Goal: Task Accomplishment & Management: Use online tool/utility

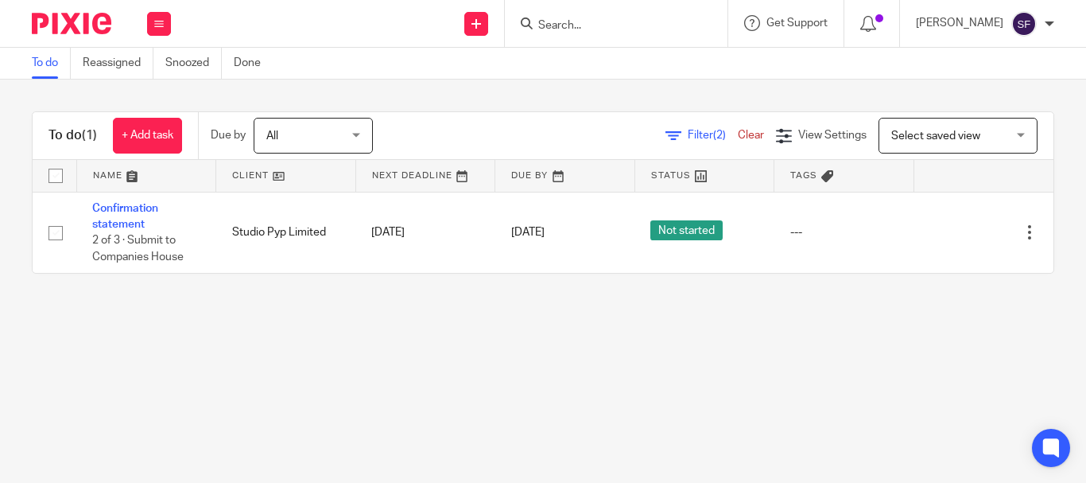
scroll to position [0, 21]
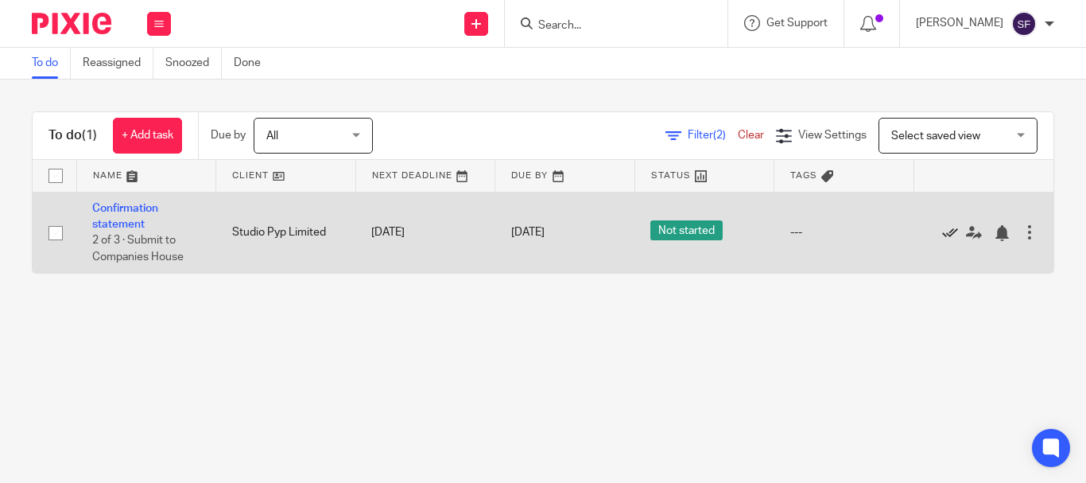
click at [942, 234] on icon at bounding box center [950, 233] width 16 height 16
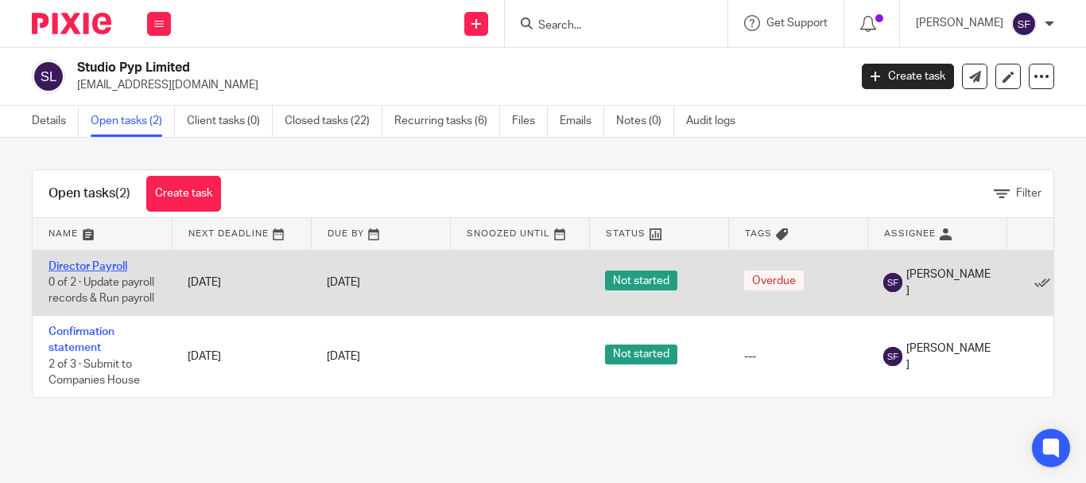
click at [116, 262] on link "Director Payroll" at bounding box center [87, 266] width 79 height 11
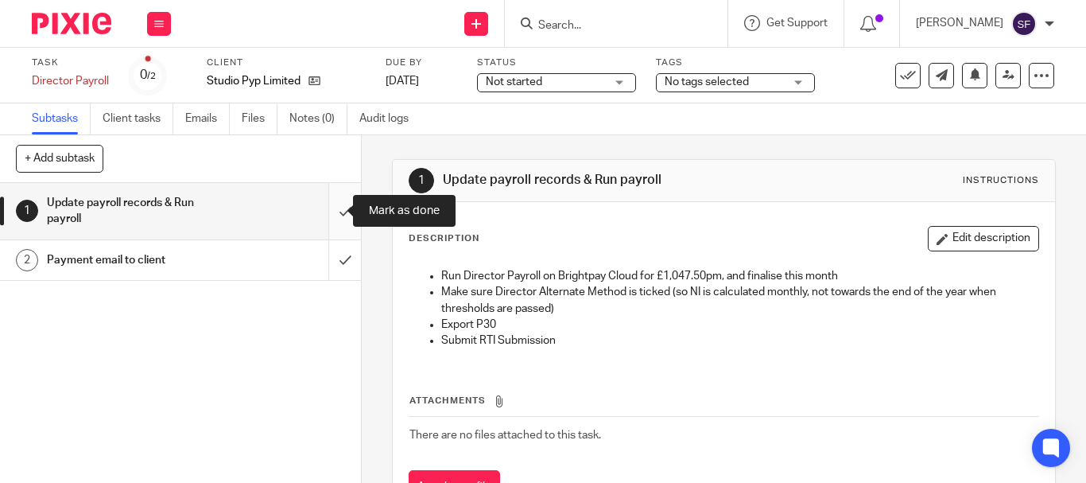
click at [333, 211] on input "submit" at bounding box center [180, 211] width 361 height 56
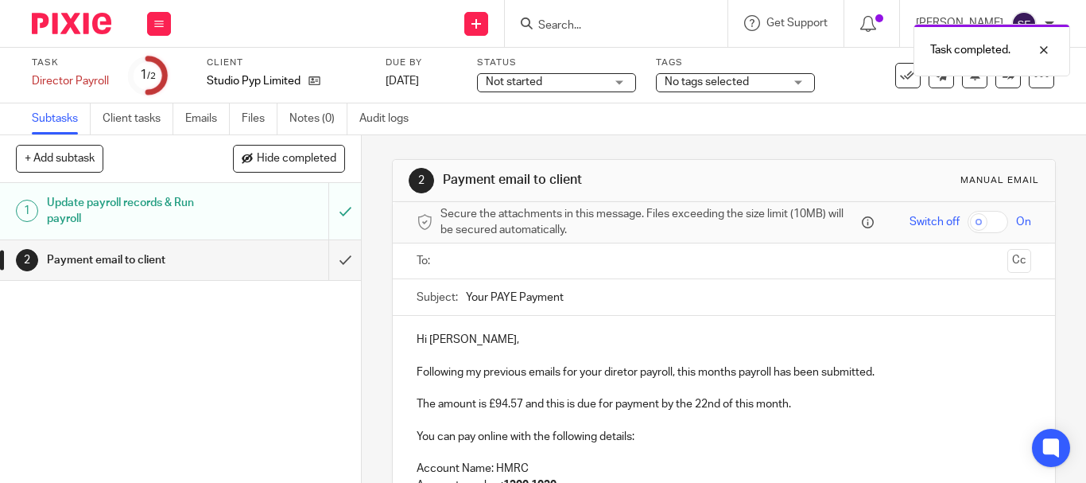
scroll to position [80, 0]
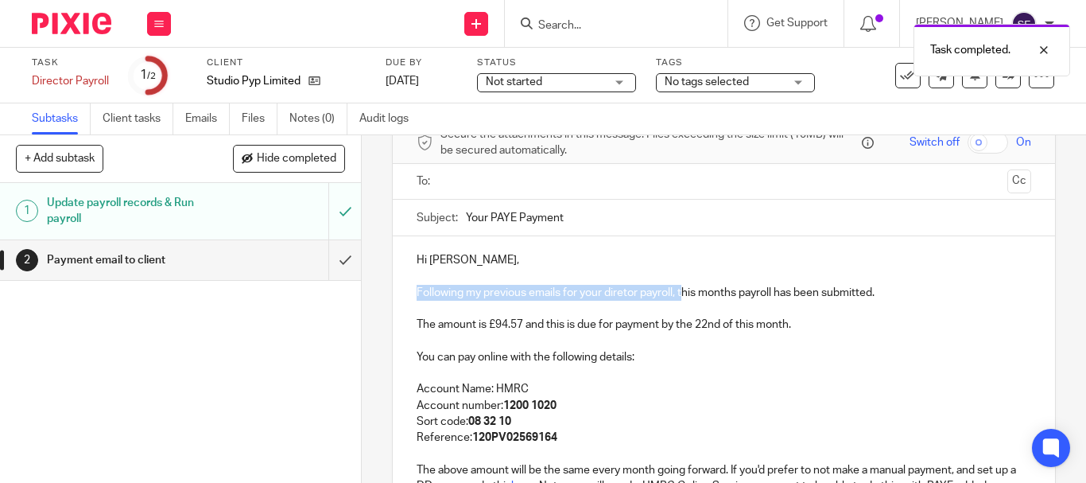
drag, startPoint x: 678, startPoint y: 296, endPoint x: 396, endPoint y: 293, distance: 282.2
click at [396, 293] on div "Hi [PERSON_NAME], Following my previous emails for your diretor payroll, this m…" at bounding box center [724, 411] width 662 height 350
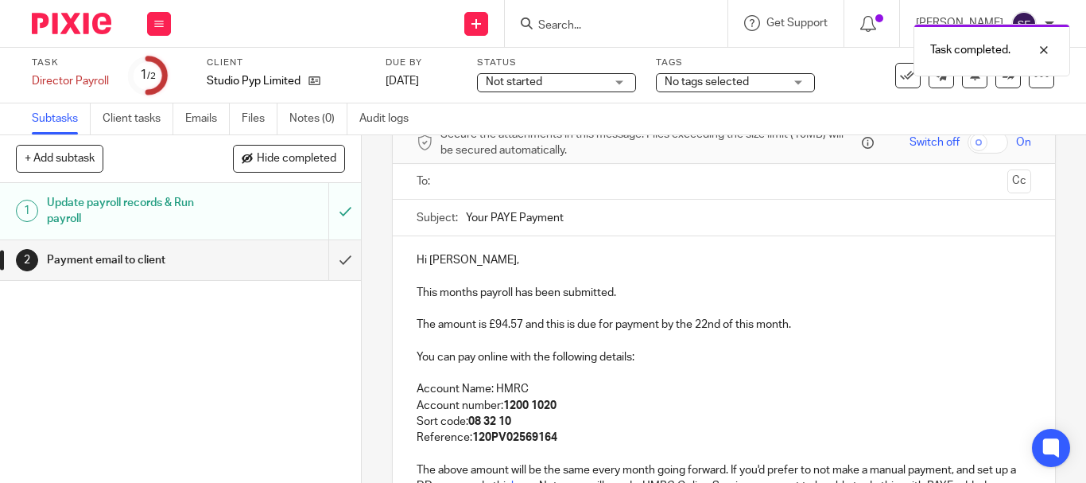
click at [694, 285] on p "This months payroll has been submitted." at bounding box center [724, 293] width 615 height 16
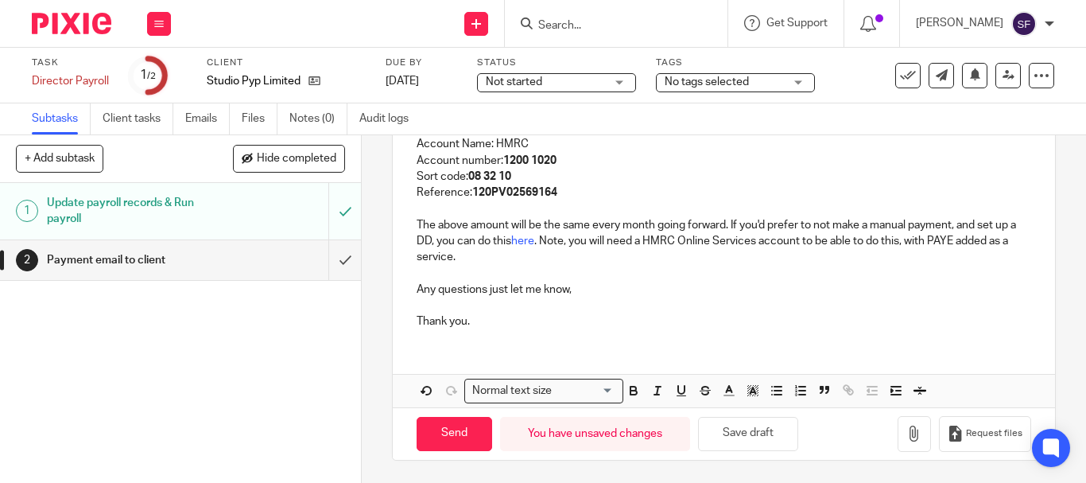
scroll to position [326, 0]
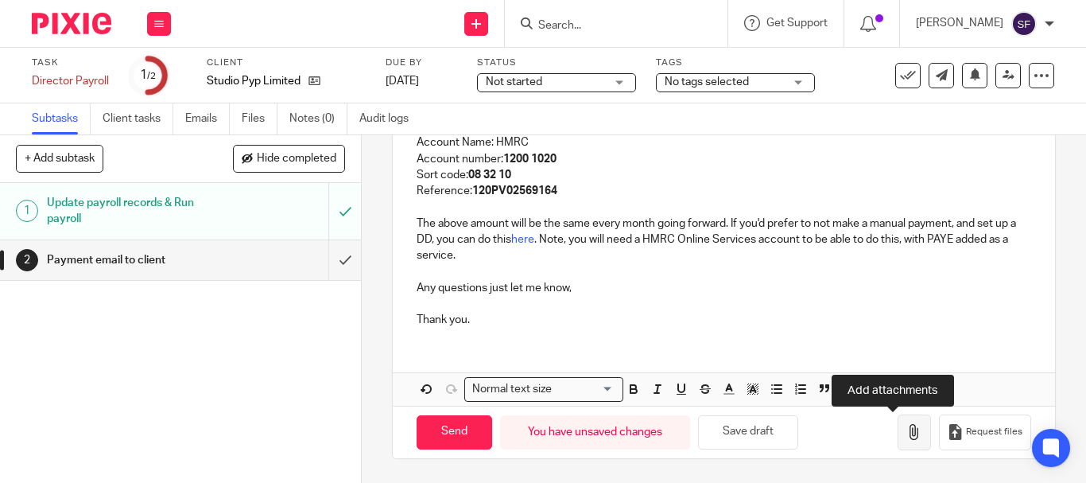
click at [898, 431] on button "button" at bounding box center [914, 432] width 33 height 36
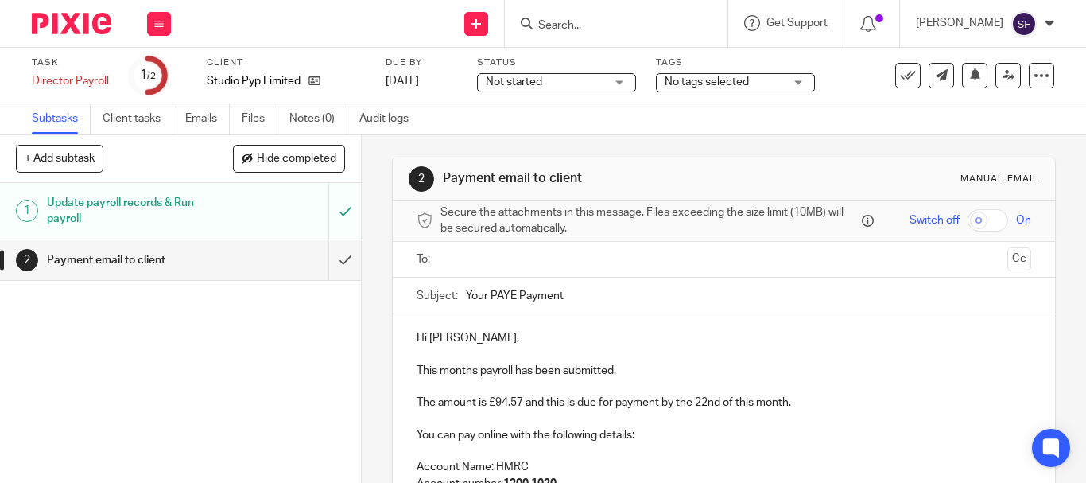
scroll to position [0, 0]
click at [487, 250] on ul at bounding box center [724, 261] width 565 height 26
click at [487, 258] on input "text" at bounding box center [723, 261] width 554 height 18
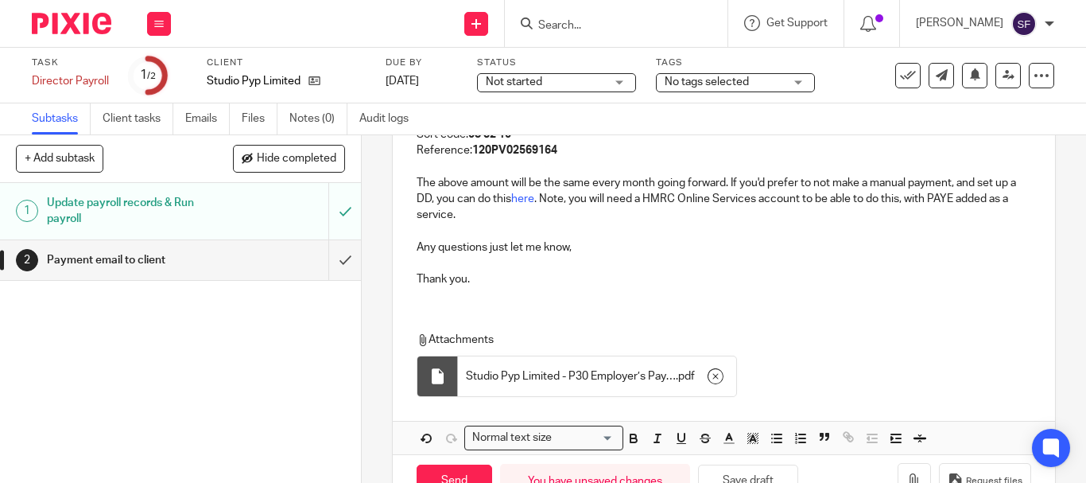
scroll to position [419, 0]
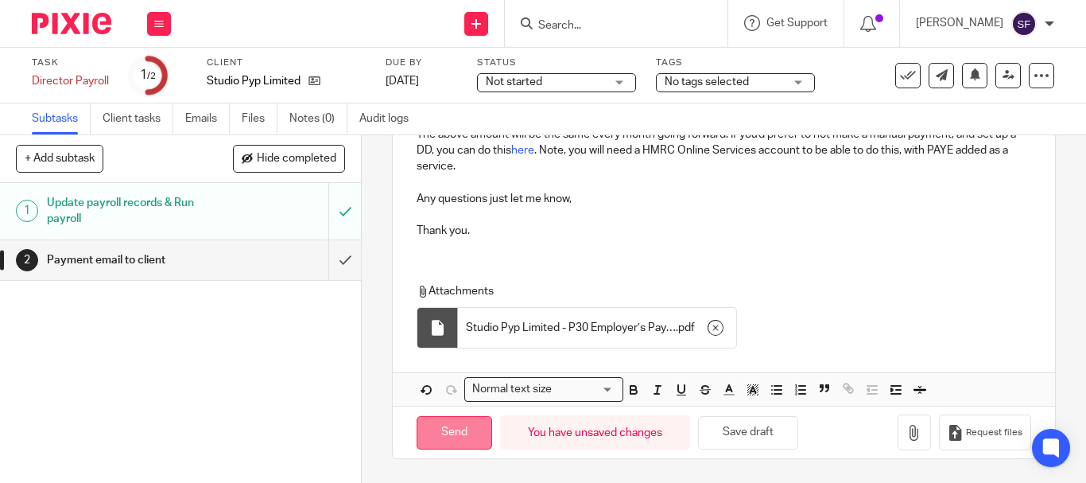
click at [444, 428] on input "Send" at bounding box center [455, 433] width 76 height 34
type input "Sent"
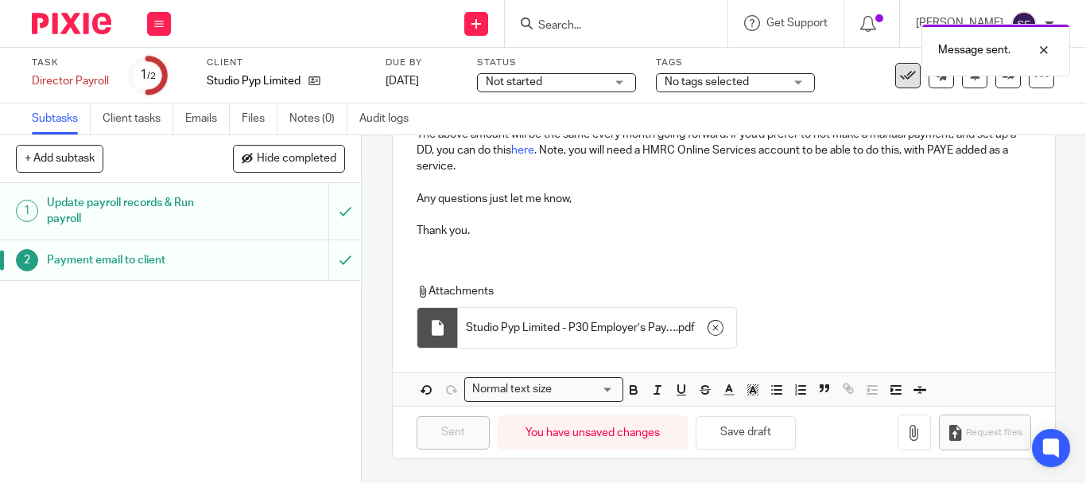
click at [900, 83] on icon at bounding box center [908, 76] width 16 height 16
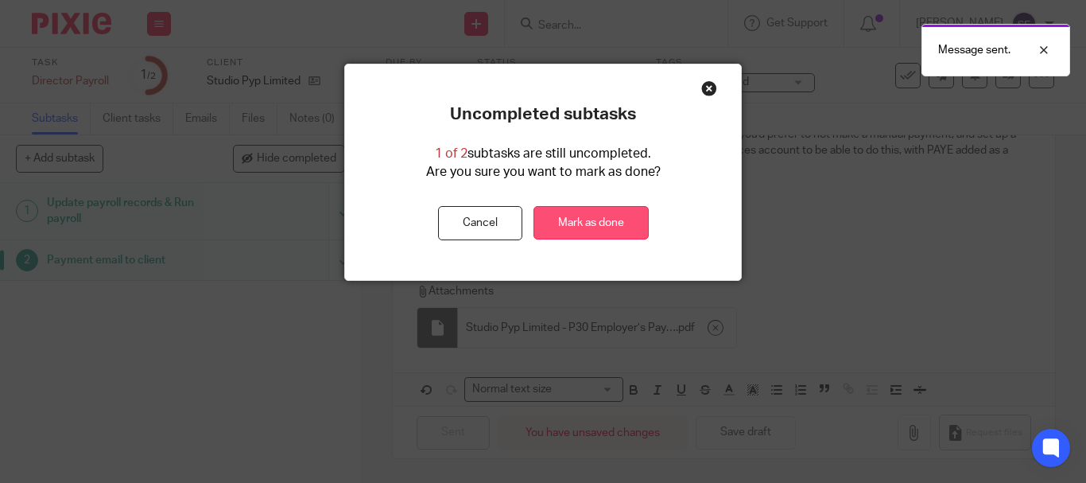
click at [605, 217] on link "Mark as done" at bounding box center [590, 223] width 115 height 34
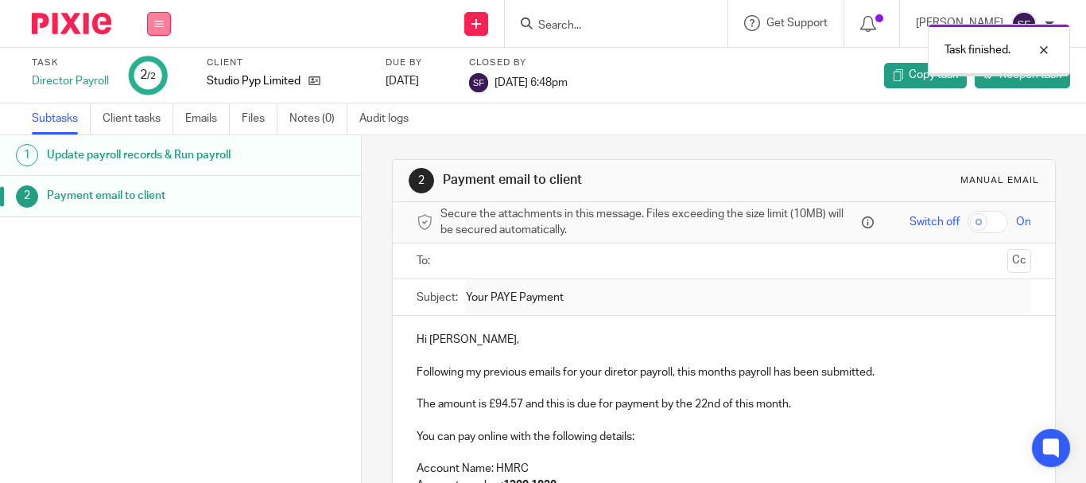
click at [164, 24] on button at bounding box center [159, 24] width 24 height 24
click at [156, 143] on link "Team" at bounding box center [151, 143] width 26 height 11
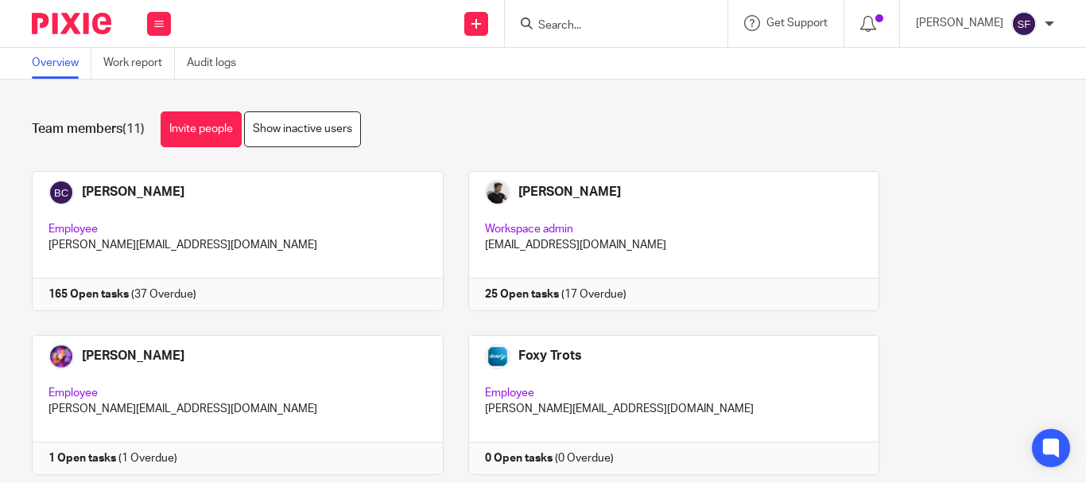
click at [609, 21] on input "Search" at bounding box center [608, 26] width 143 height 14
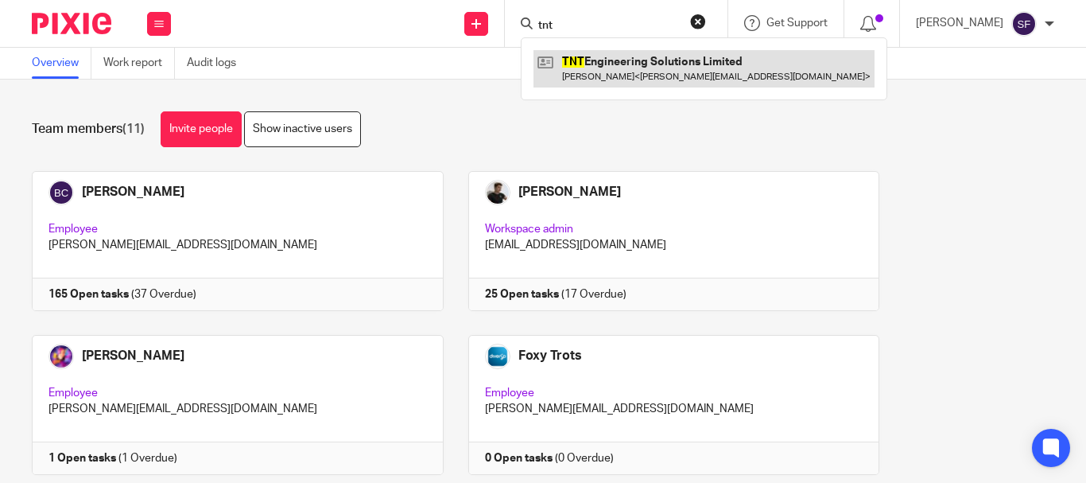
type input "tnt"
